Goal: Task Accomplishment & Management: Use online tool/utility

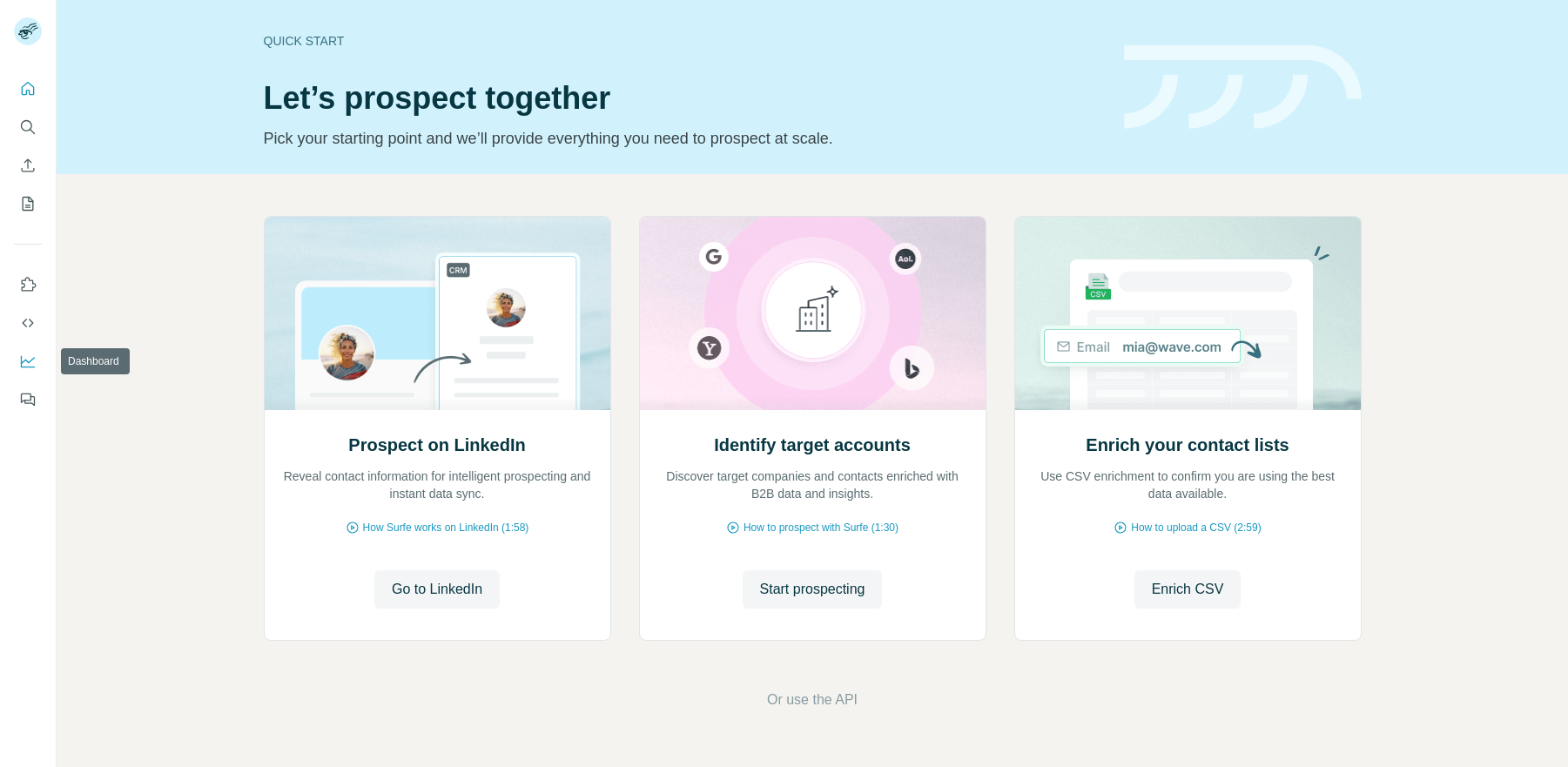
click at [28, 350] on button "Dashboard" at bounding box center [28, 361] width 28 height 32
click at [27, 204] on icon "My lists" at bounding box center [29, 201] width 9 height 11
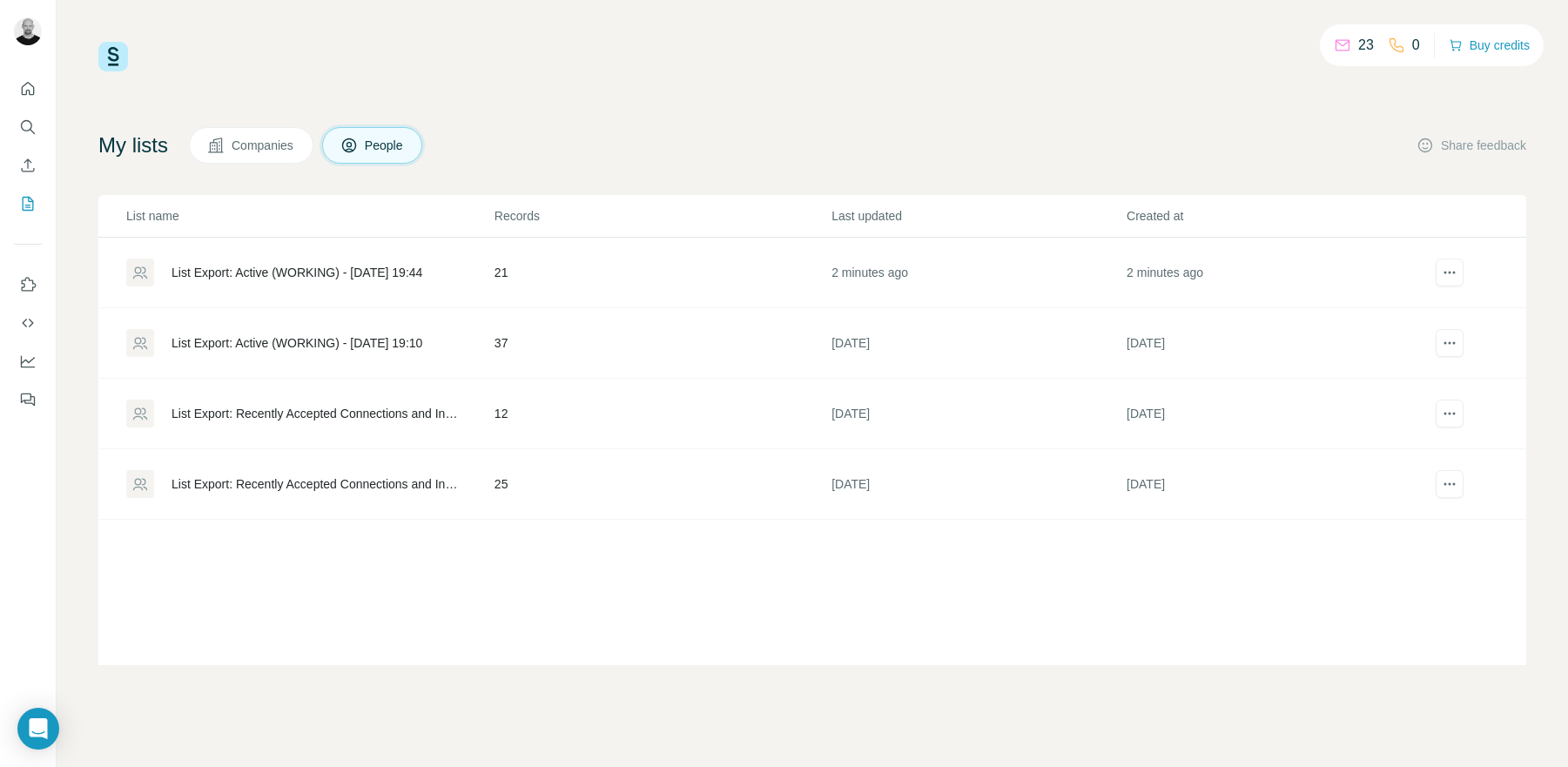
click at [348, 270] on div "List Export: Active (WORKING) - 08/09/2025 19:44" at bounding box center [297, 273] width 251 height 18
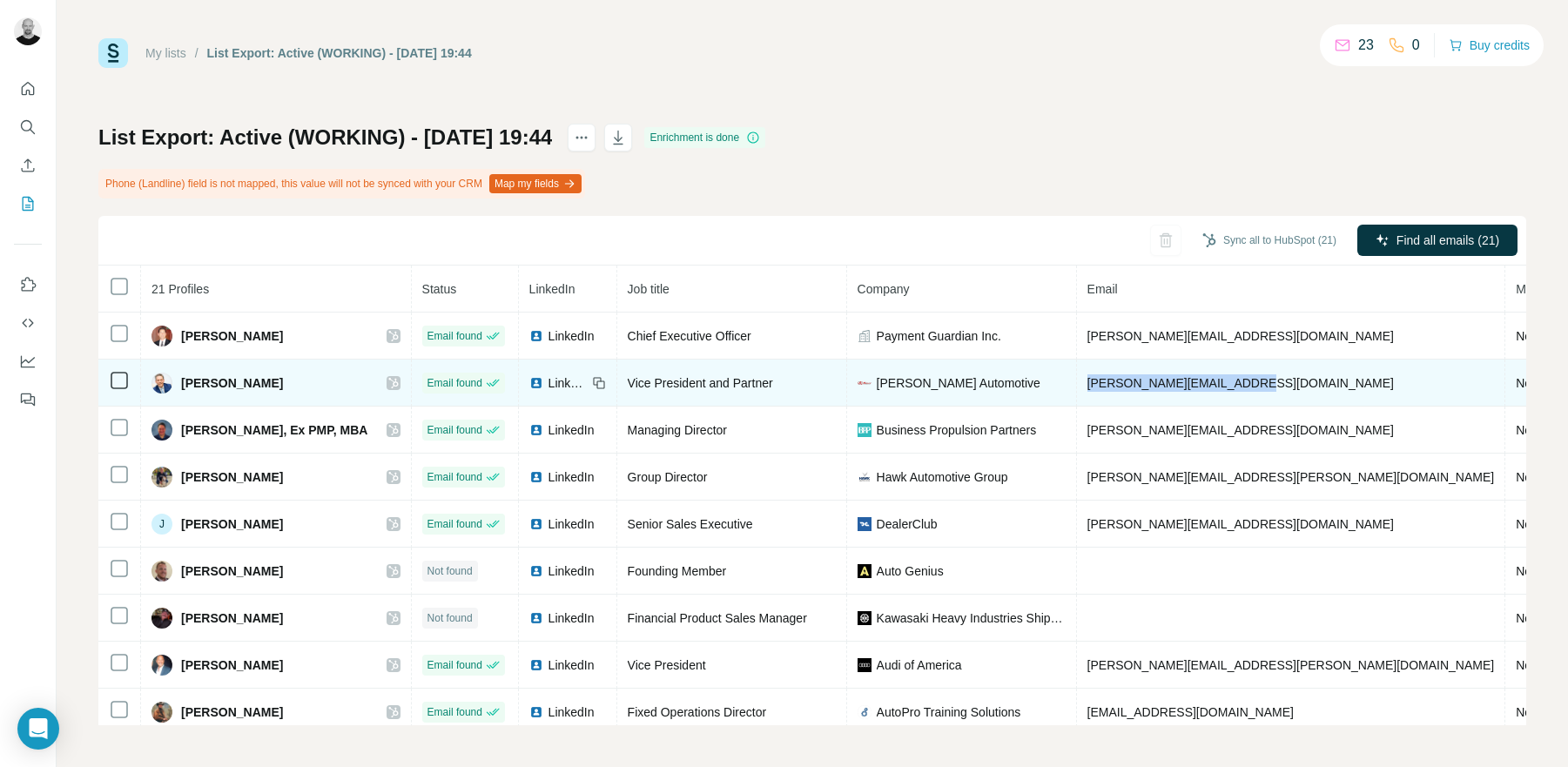
drag, startPoint x: 1206, startPoint y: 385, endPoint x: 1065, endPoint y: 384, distance: 141.0
click at [1077, 383] on td "chris@kellyautomotive.net" at bounding box center [1291, 383] width 429 height 47
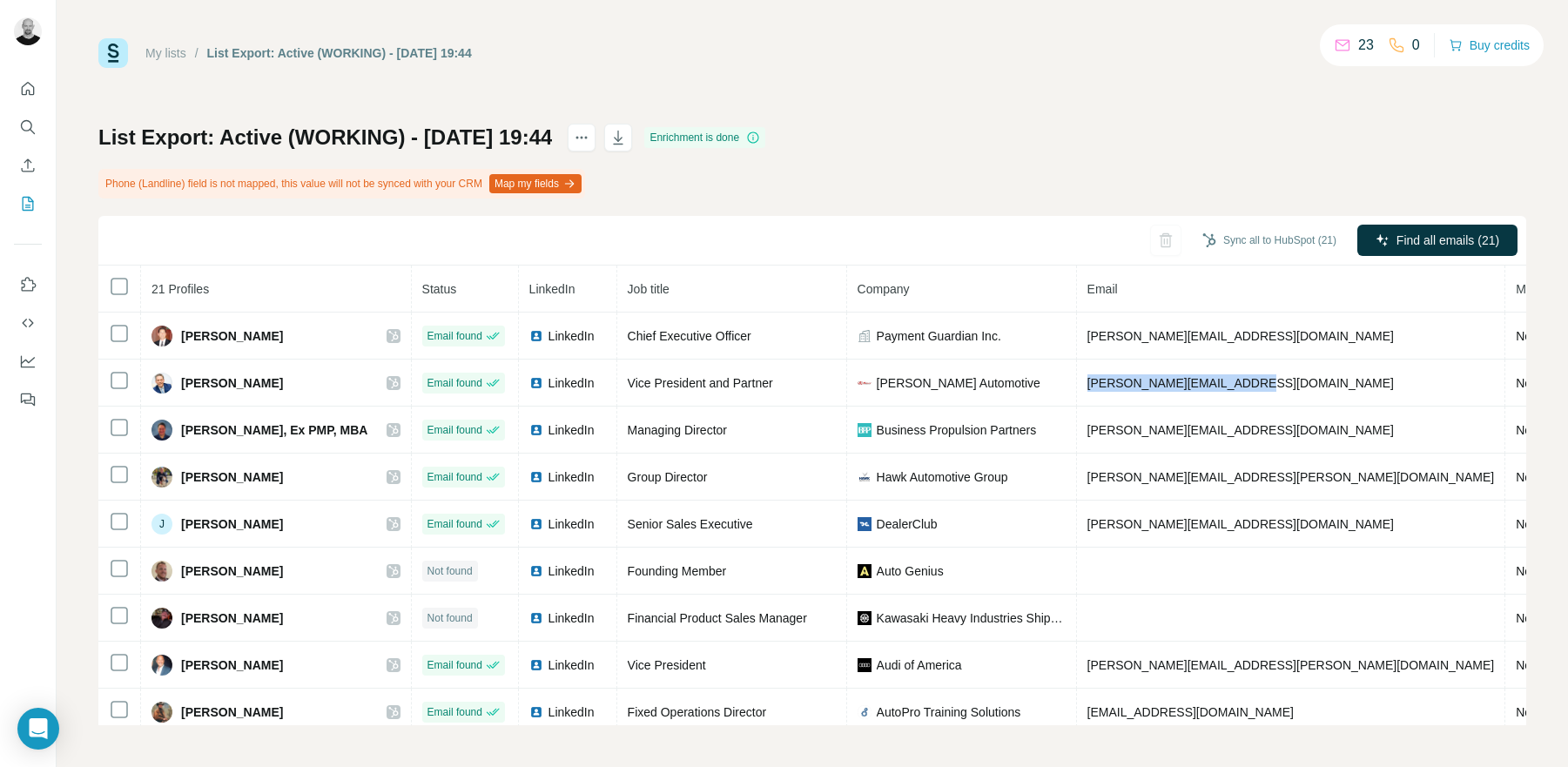
copy span "chris@kellyautomotive.net"
click at [1114, 164] on div "List Export: Active (WORKING) - 08/09/2025 19:44 Enrichment is done Phone (Land…" at bounding box center [811, 425] width 1427 height 602
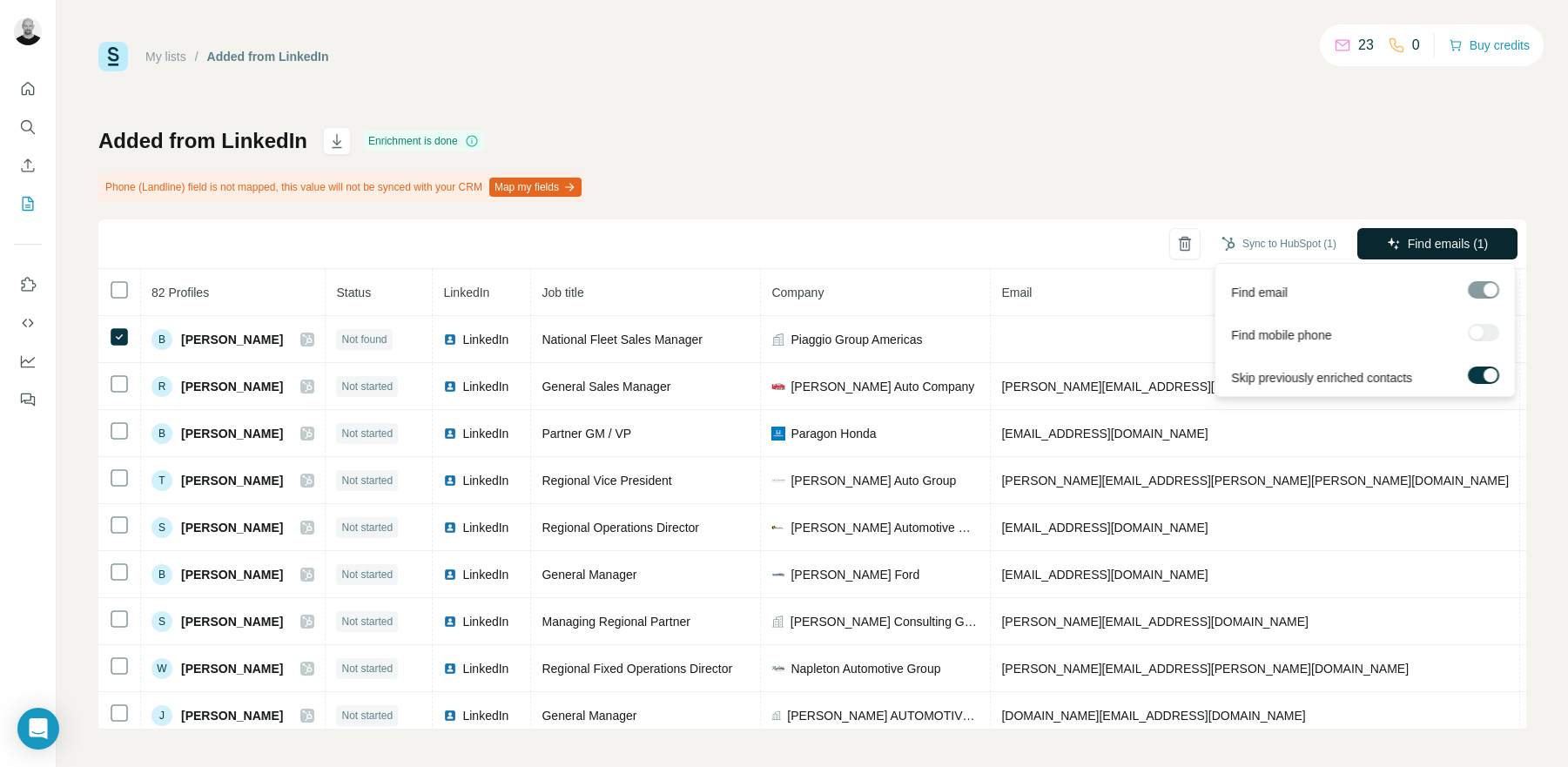
click at [1469, 244] on span "Find emails (1)" at bounding box center [1448, 244] width 81 height 18
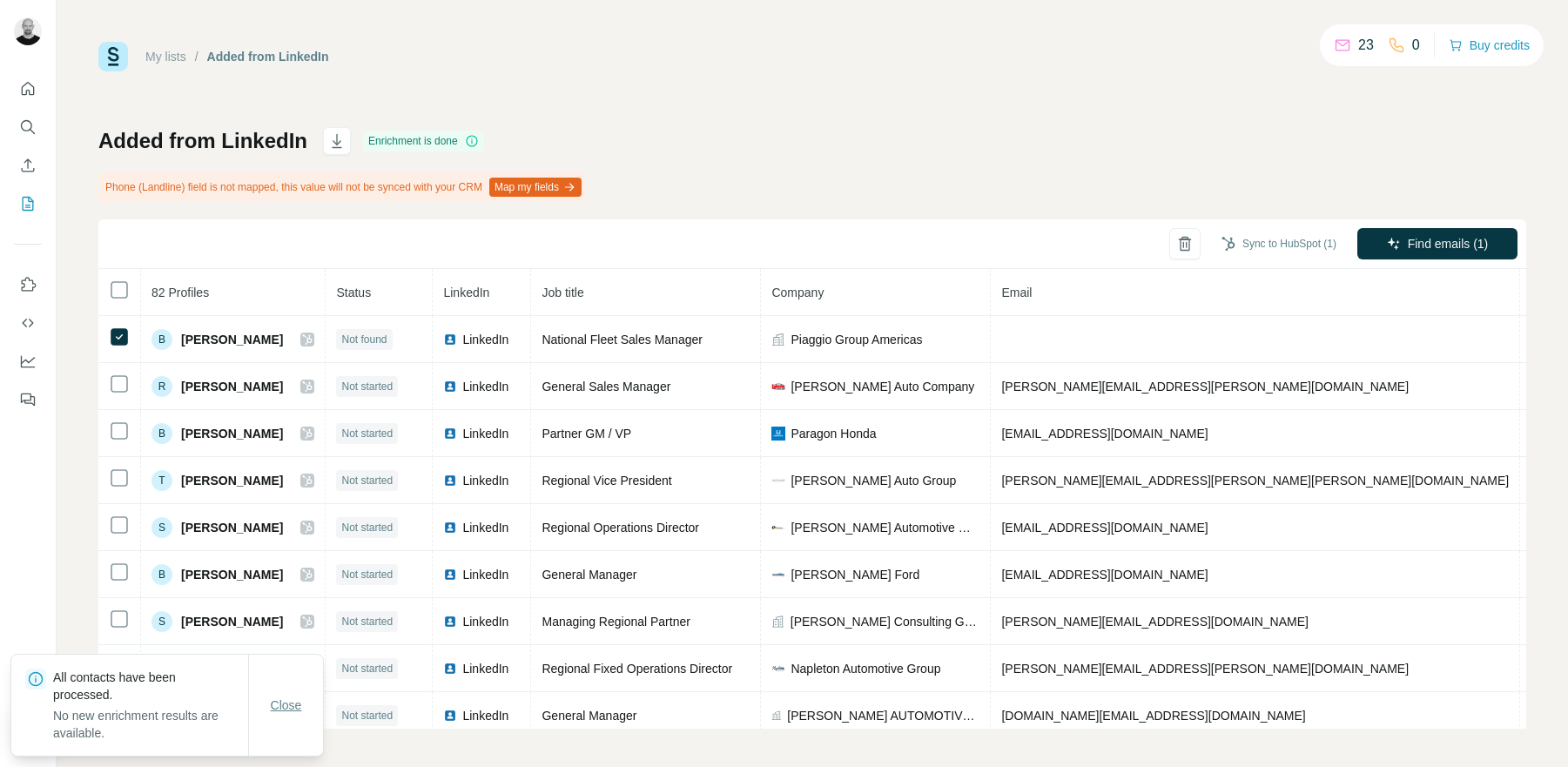
click at [303, 703] on button "Close" at bounding box center [287, 705] width 56 height 32
